Goal: Check status: Check status

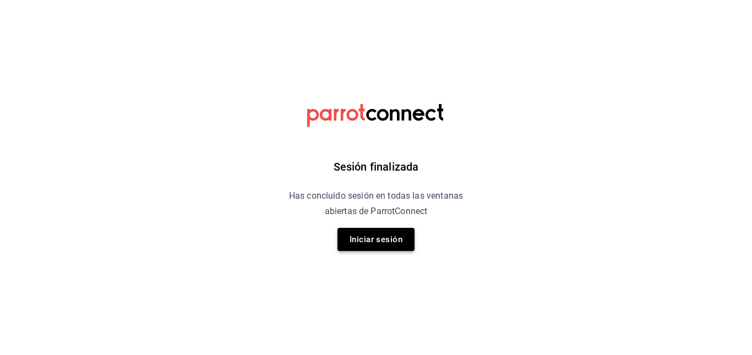
click at [378, 240] on button "Iniciar sesión" at bounding box center [376, 239] width 77 height 23
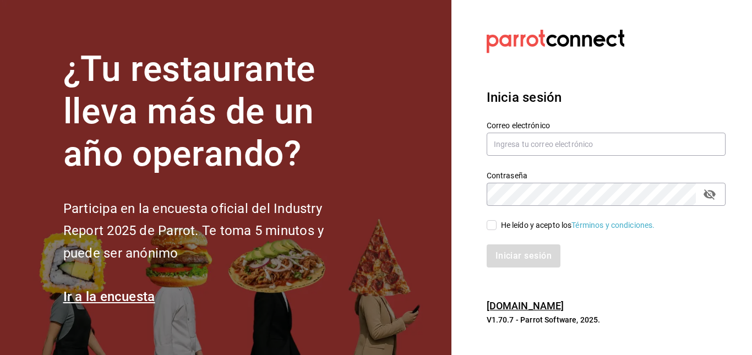
click at [378, 240] on section "¿Tu restaurante lleva más de un año operando? Participa en la encuesta oficial …" at bounding box center [226, 177] width 452 height 355
type input "facturaswrmx@gmail.com"
click at [491, 226] on input "He leído y acepto los Términos y condiciones." at bounding box center [492, 225] width 10 height 10
checkbox input "true"
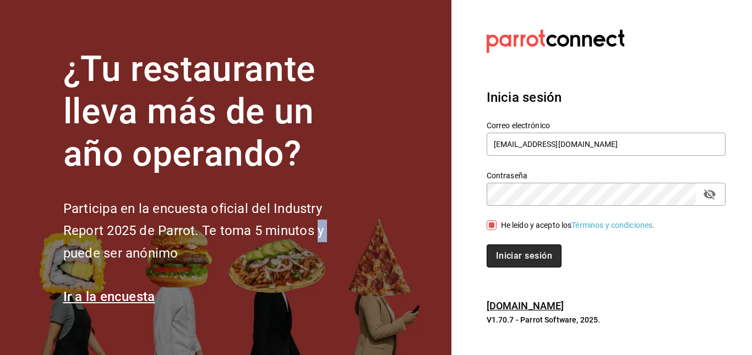
click at [522, 252] on button "Iniciar sesión" at bounding box center [524, 256] width 75 height 23
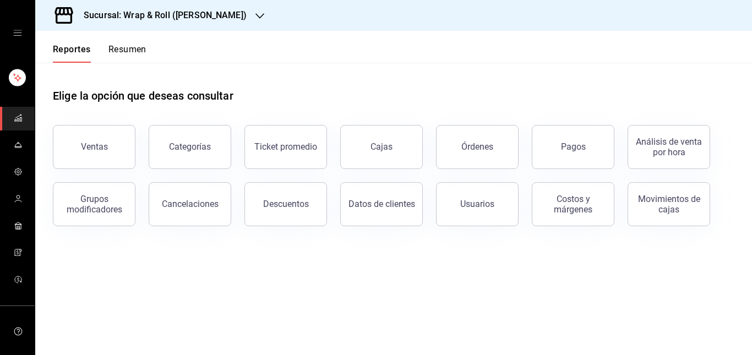
click at [14, 31] on icon "open drawer" at bounding box center [17, 33] width 9 height 9
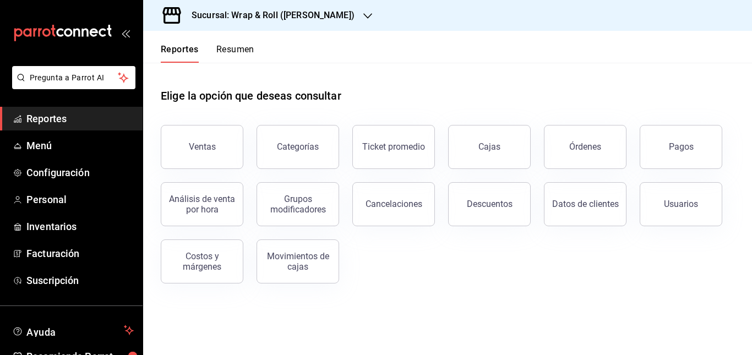
click at [319, 6] on div "Sucursal: Wrap & Roll (Justo Sierra)" at bounding box center [264, 15] width 225 height 31
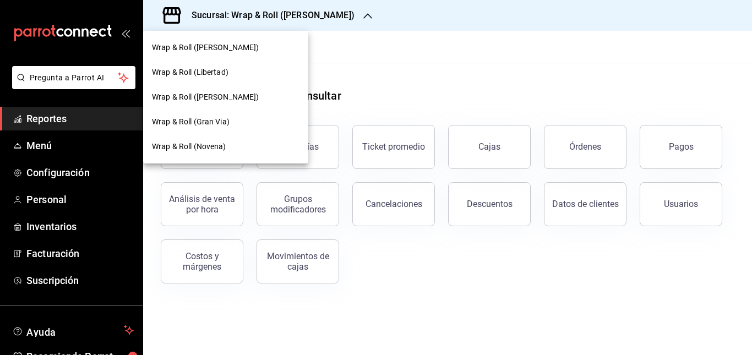
click at [388, 88] on div at bounding box center [376, 177] width 752 height 355
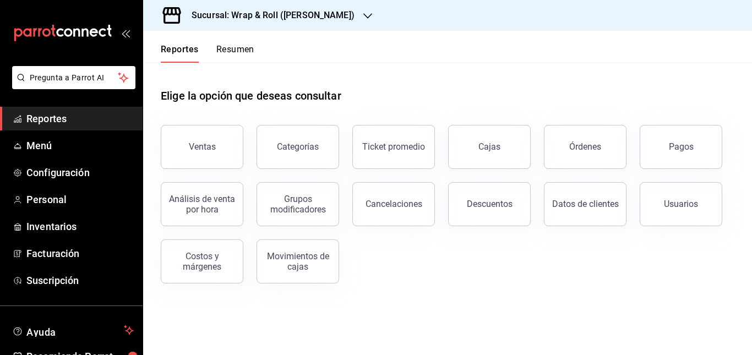
click at [252, 47] on button "Resumen" at bounding box center [235, 53] width 38 height 19
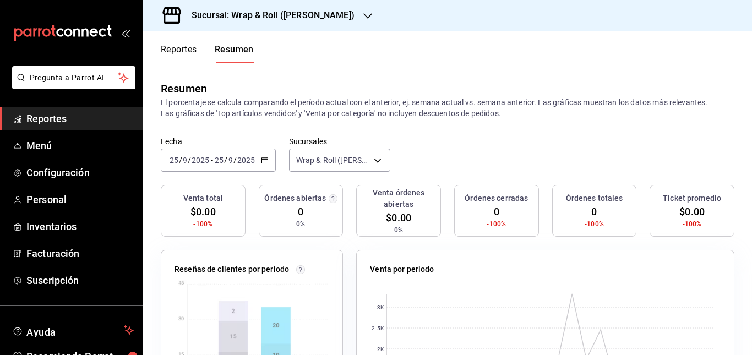
click at [256, 163] on div "2025-09-25 25 / 9 / 2025 - 2025-09-25 25 / 9 / 2025" at bounding box center [218, 160] width 115 height 23
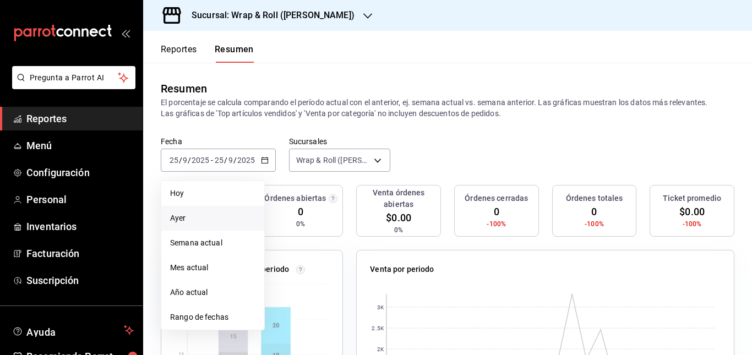
click at [207, 216] on span "Ayer" at bounding box center [212, 219] width 85 height 12
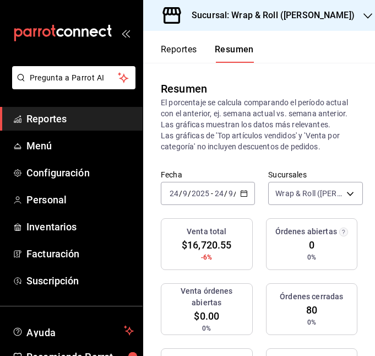
click at [122, 31] on icon "open_drawer_menu" at bounding box center [124, 34] width 5 height 8
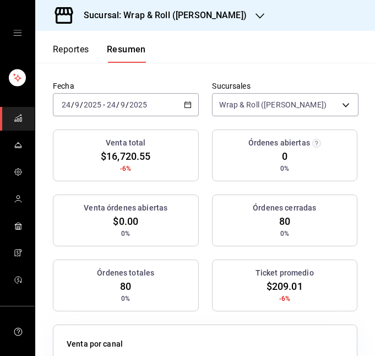
scroll to position [78, 0]
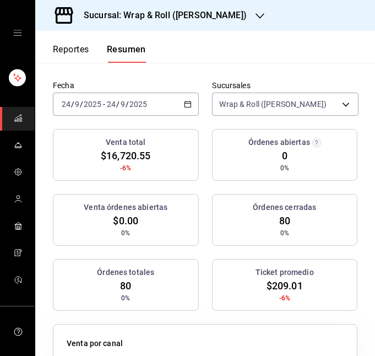
click at [159, 104] on div "2025-09-24 24 / 9 / 2025 - 2025-09-24 24 / 9 / 2025" at bounding box center [126, 104] width 146 height 23
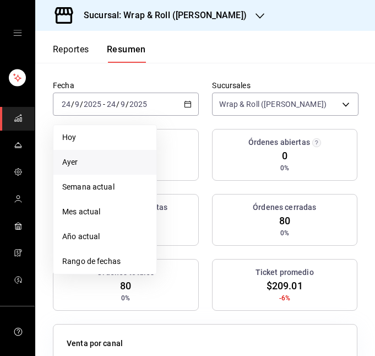
click at [106, 158] on span "Ayer" at bounding box center [104, 162] width 85 height 12
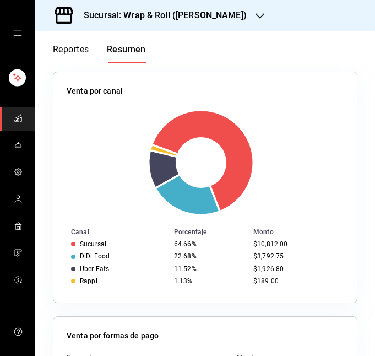
scroll to position [331, 0]
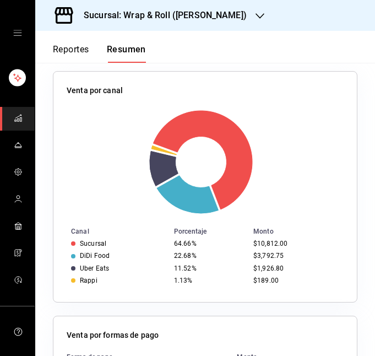
click at [235, 14] on div "Sucursal: Wrap & Roll (Justo Sierra)" at bounding box center [156, 15] width 225 height 31
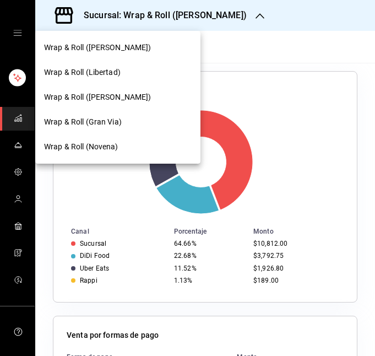
click at [135, 69] on div "Wrap & Roll (Libertad)" at bounding box center [118, 73] width 148 height 12
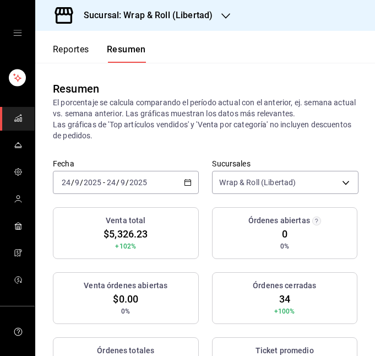
click at [167, 184] on div "2025-09-24 24 / 9 / 2025 - 2025-09-24 24 / 9 / 2025" at bounding box center [126, 182] width 146 height 23
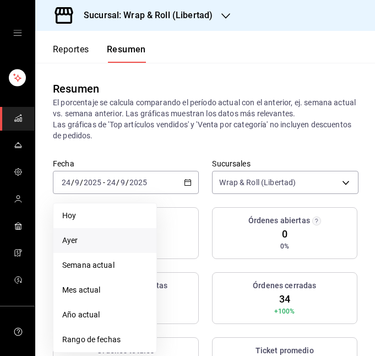
click at [103, 243] on span "Ayer" at bounding box center [104, 241] width 85 height 12
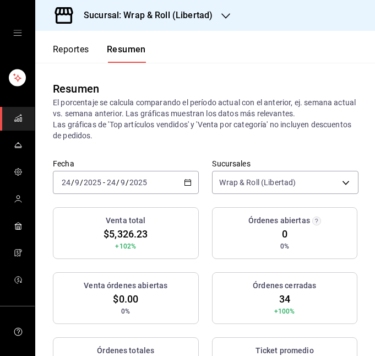
scroll to position [51, 0]
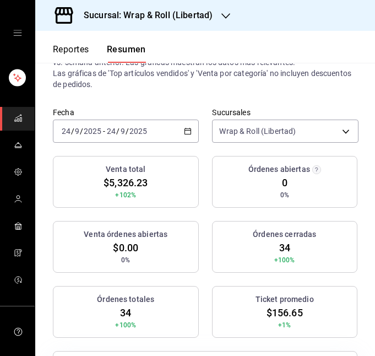
click at [177, 124] on div "2025-09-24 24 / 9 / 2025 - 2025-09-24 24 / 9 / 2025" at bounding box center [126, 131] width 146 height 23
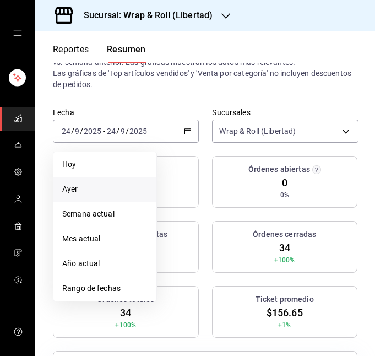
click at [107, 186] on span "Ayer" at bounding box center [104, 189] width 85 height 12
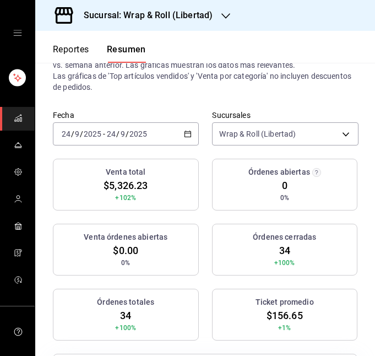
scroll to position [0, 0]
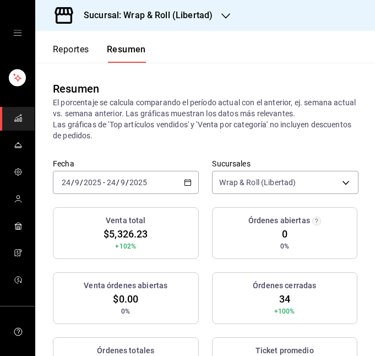
click at [209, 12] on h3 "Sucursal: Wrap & Roll (Libertad)" at bounding box center [144, 15] width 138 height 13
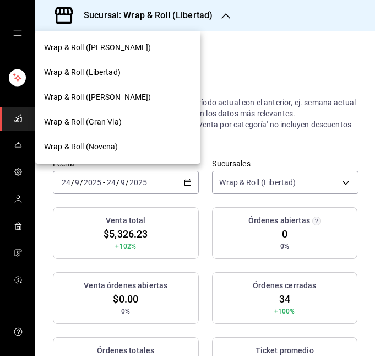
click at [121, 101] on span "Wrap & Roll (Benito Juarez)" at bounding box center [97, 97] width 107 height 12
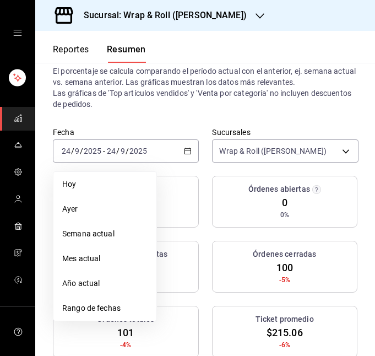
scroll to position [42, 0]
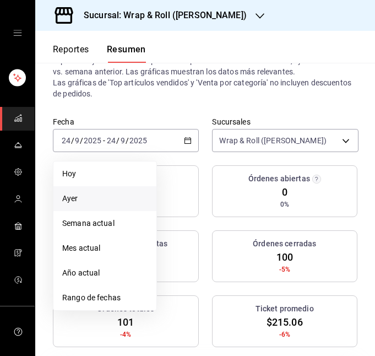
click at [107, 200] on span "Ayer" at bounding box center [104, 199] width 85 height 12
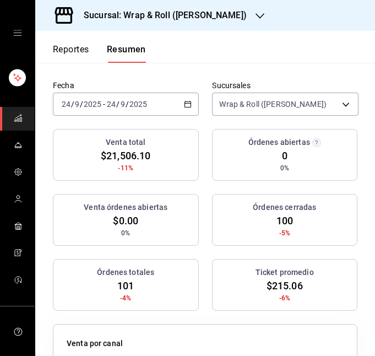
scroll to position [79, 0]
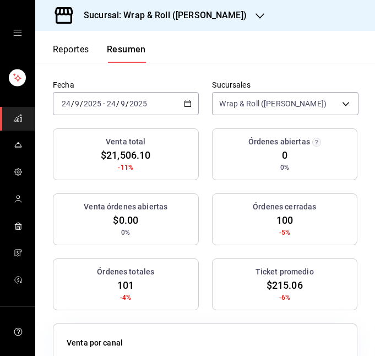
click at [188, 110] on div "2025-09-24 24 / 9 / 2025 - 2025-09-24 24 / 9 / 2025" at bounding box center [126, 103] width 146 height 23
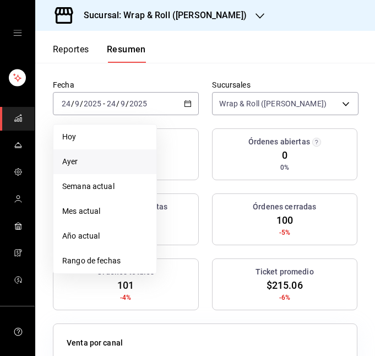
click at [89, 171] on li "Ayer" at bounding box center [104, 161] width 103 height 25
